Goal: Communication & Community: Answer question/provide support

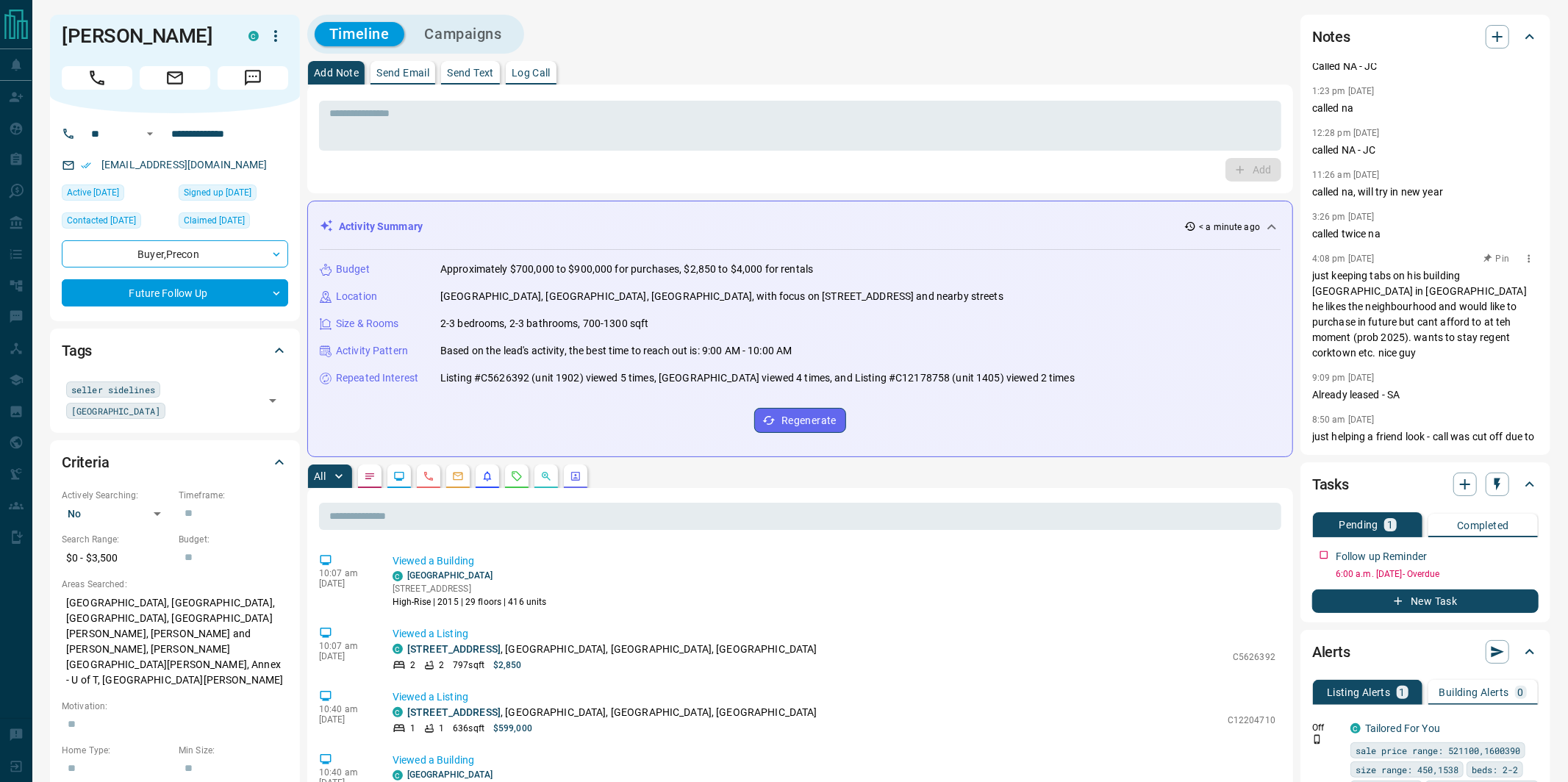
scroll to position [152, 0]
click at [261, 80] on icon "Message" at bounding box center [253, 78] width 19 height 19
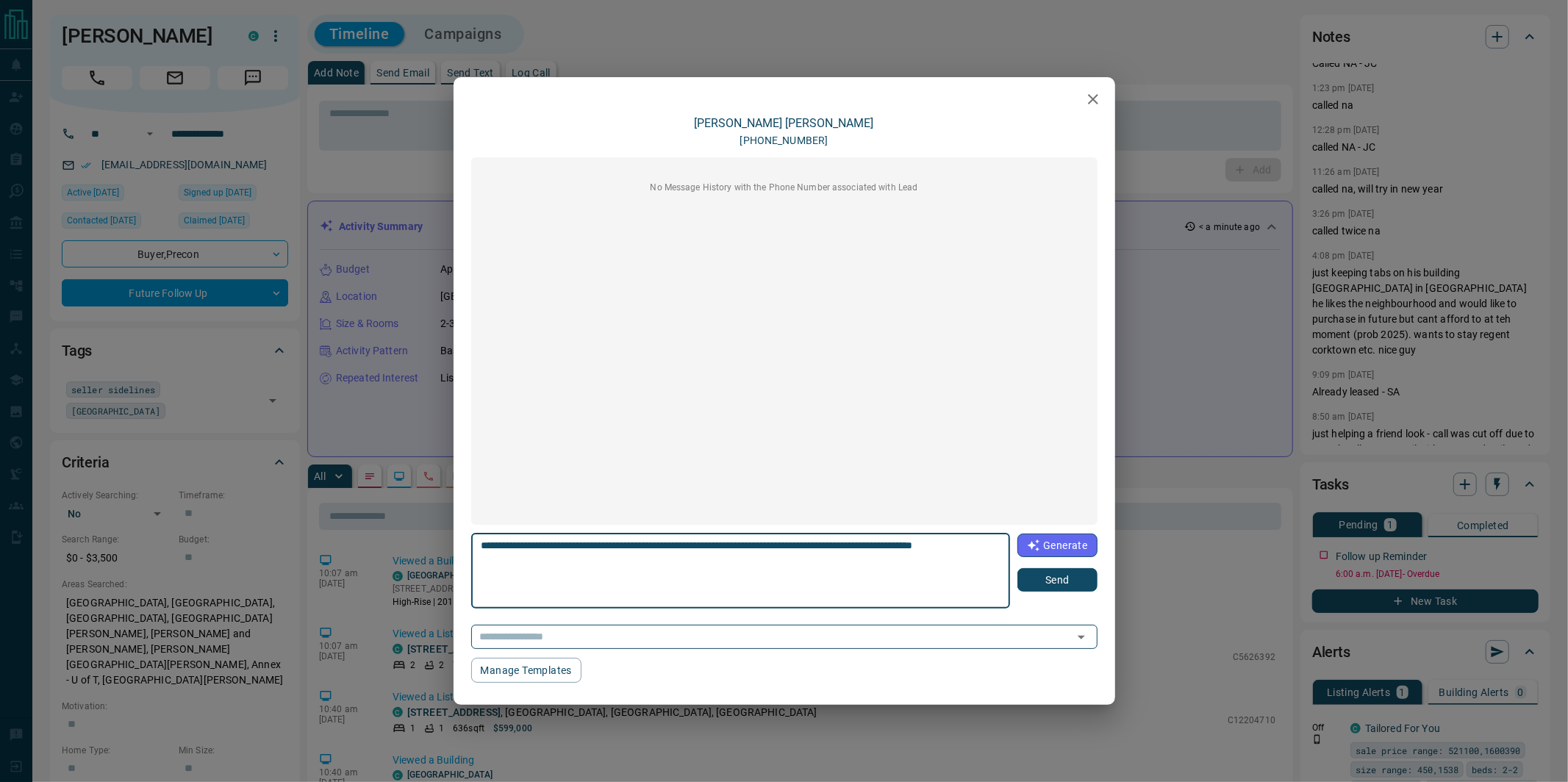
type textarea "**********"
drag, startPoint x: 1057, startPoint y: 585, endPoint x: 1103, endPoint y: 489, distance: 106.5
click at [1058, 584] on button "Send" at bounding box center [1057, 579] width 80 height 24
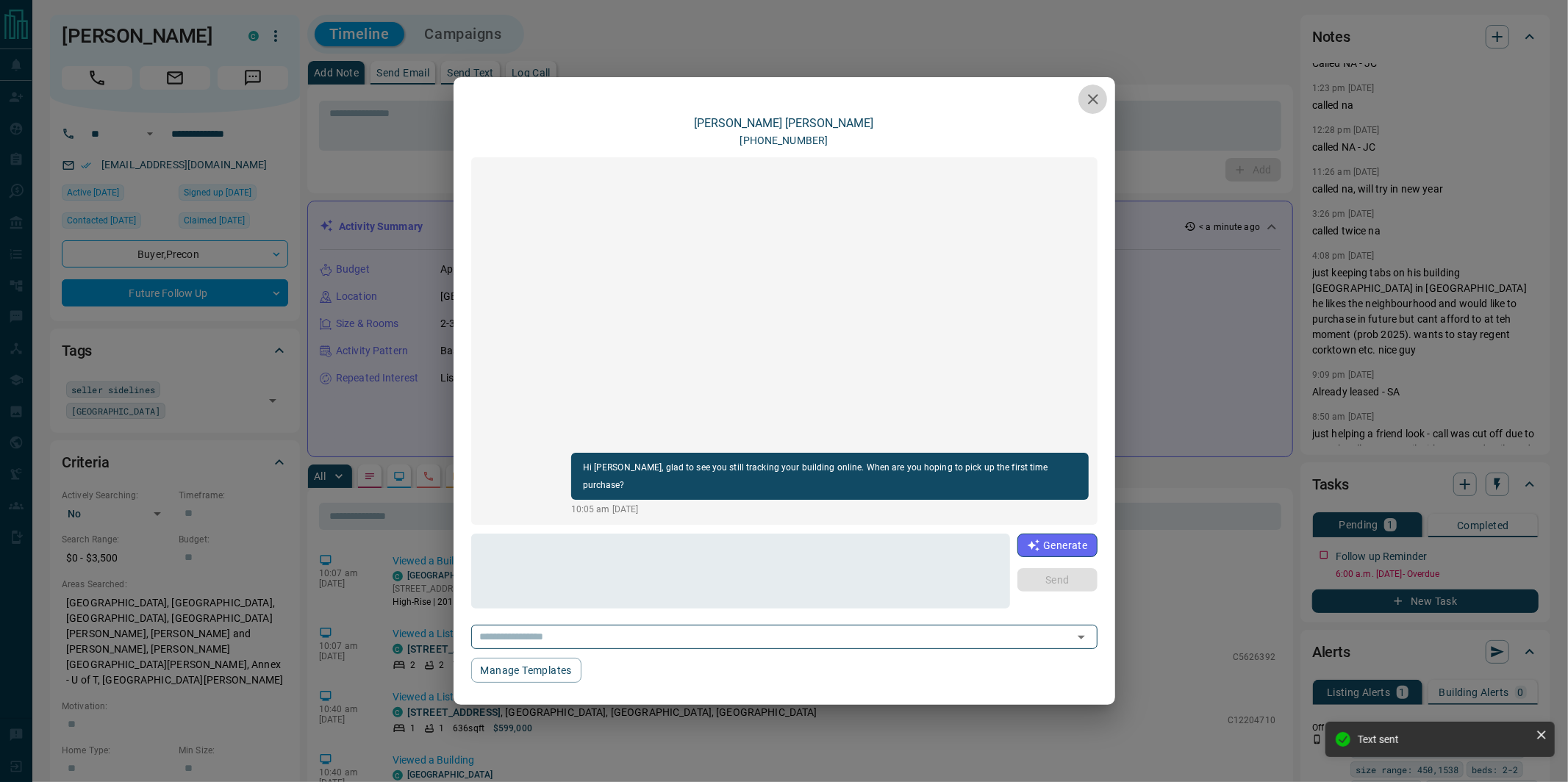
click at [1091, 104] on icon "button" at bounding box center [1093, 99] width 18 height 18
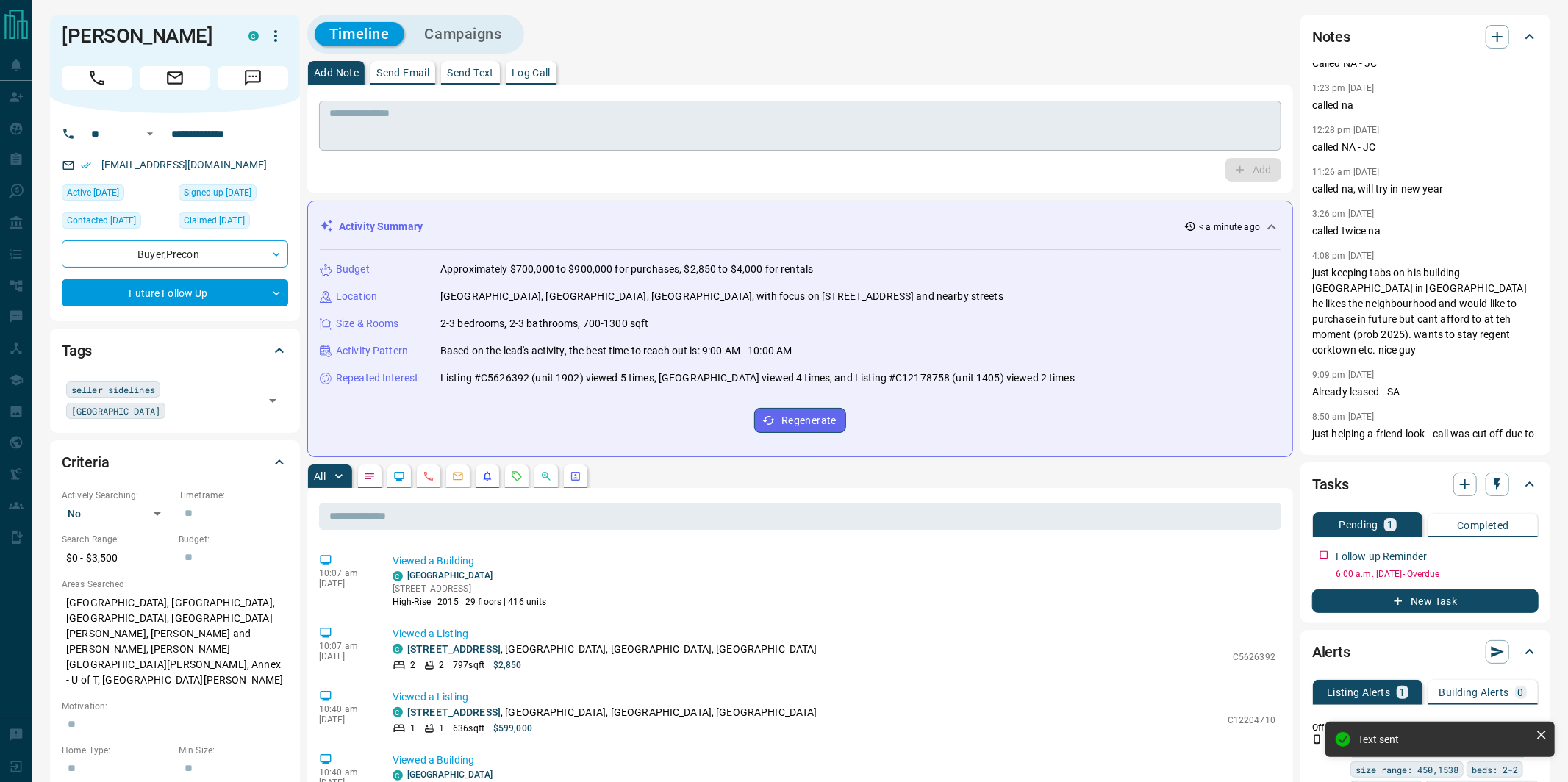
click at [838, 124] on textarea at bounding box center [800, 126] width 942 height 37
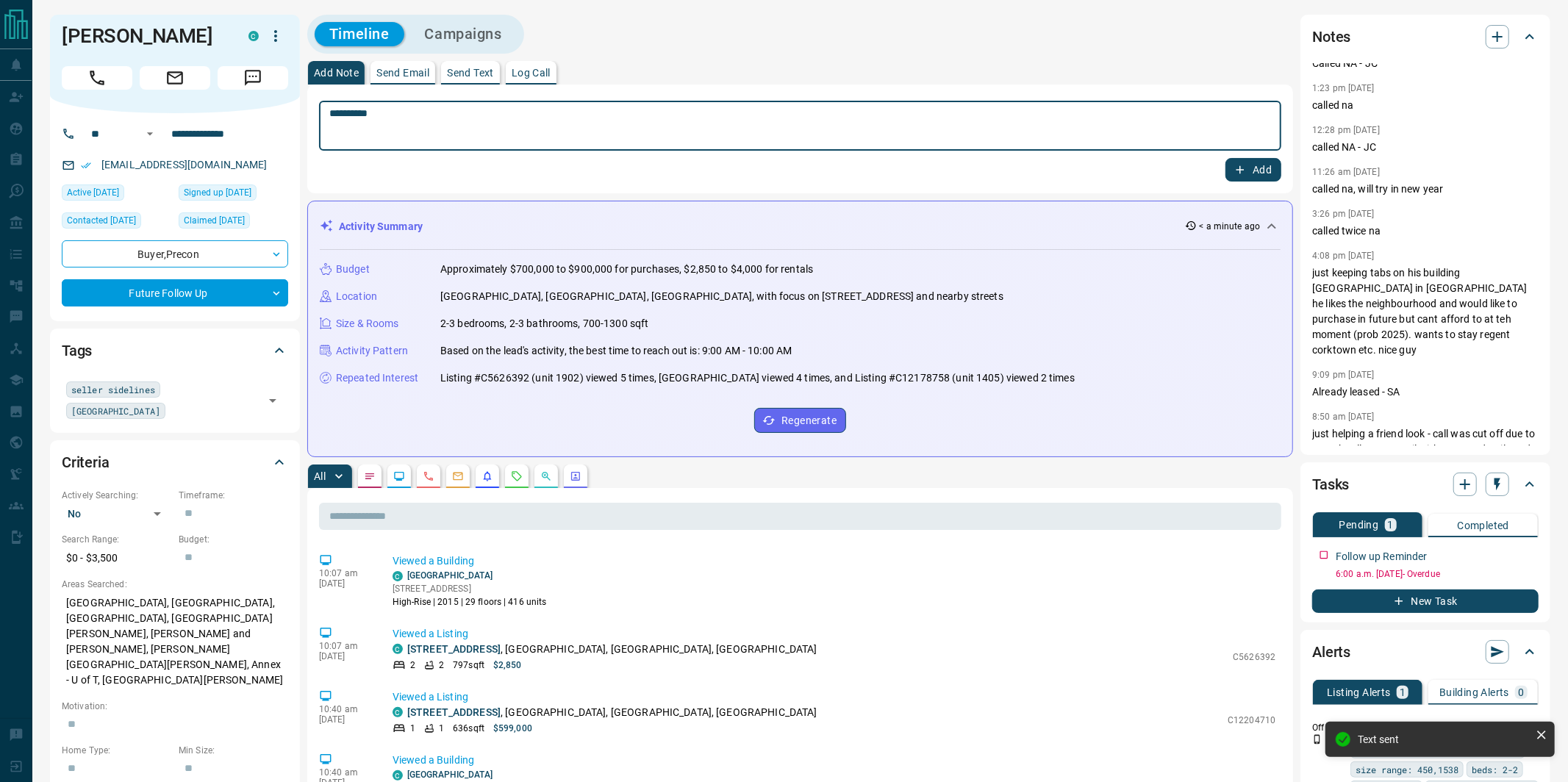
type textarea "**********"
click at [1250, 168] on button "Add" at bounding box center [1253, 169] width 56 height 24
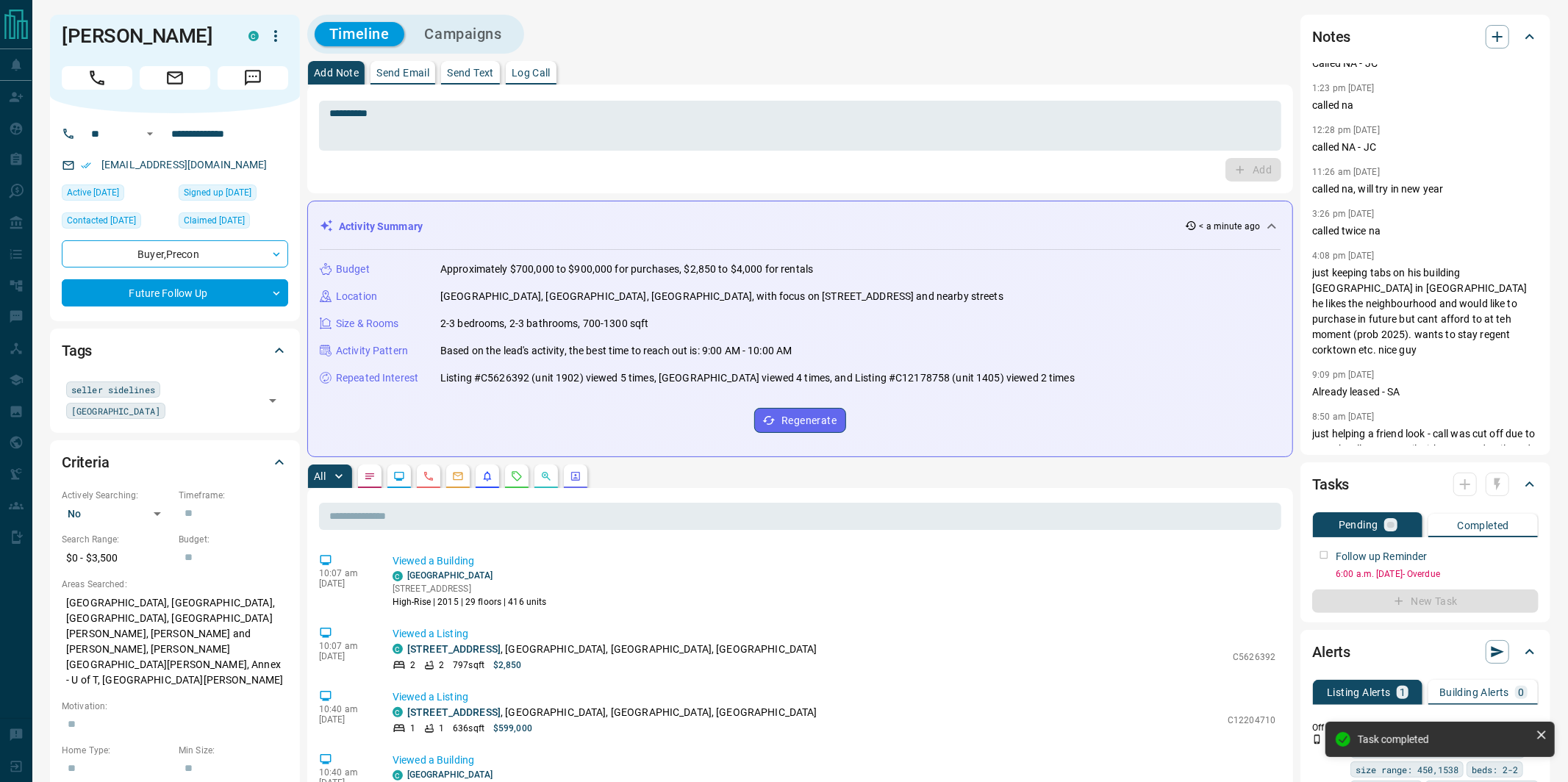
click at [1498, 490] on div at bounding box center [1481, 484] width 56 height 24
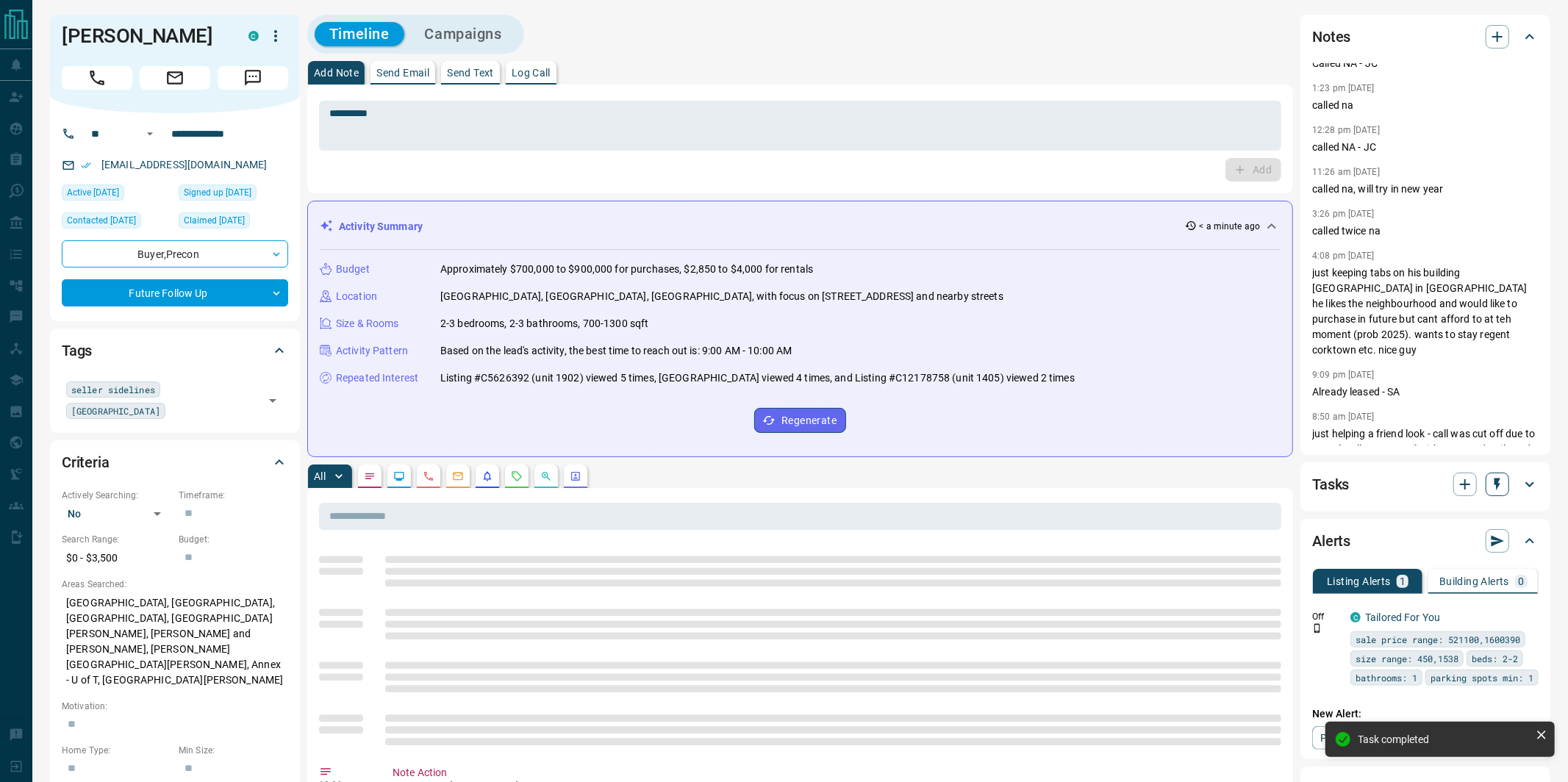
click at [1505, 484] on button "button" at bounding box center [1497, 484] width 24 height 24
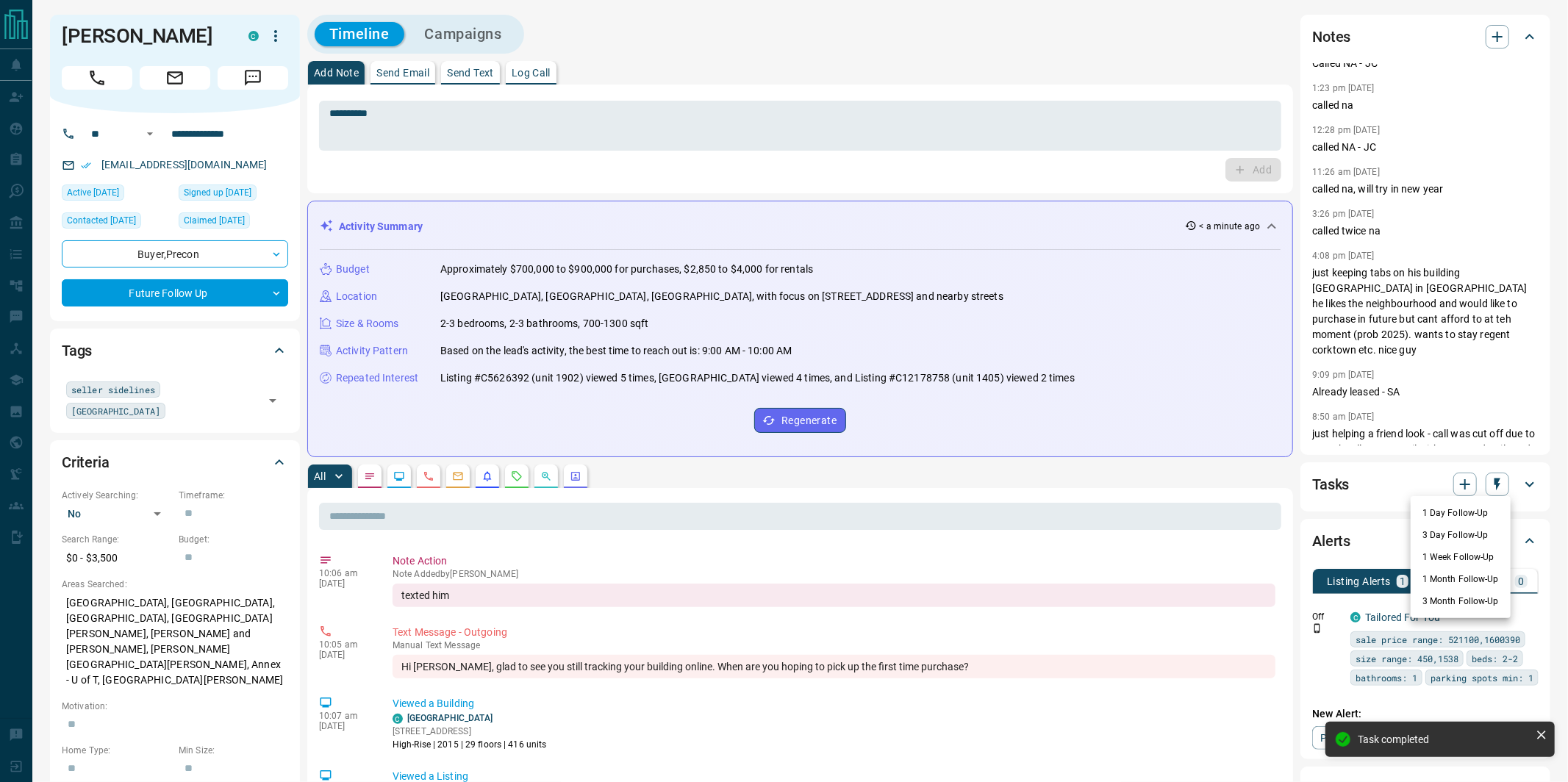
click at [1440, 602] on li "3 Month Follow-Up" at bounding box center [1460, 600] width 100 height 22
